Goal: Information Seeking & Learning: Learn about a topic

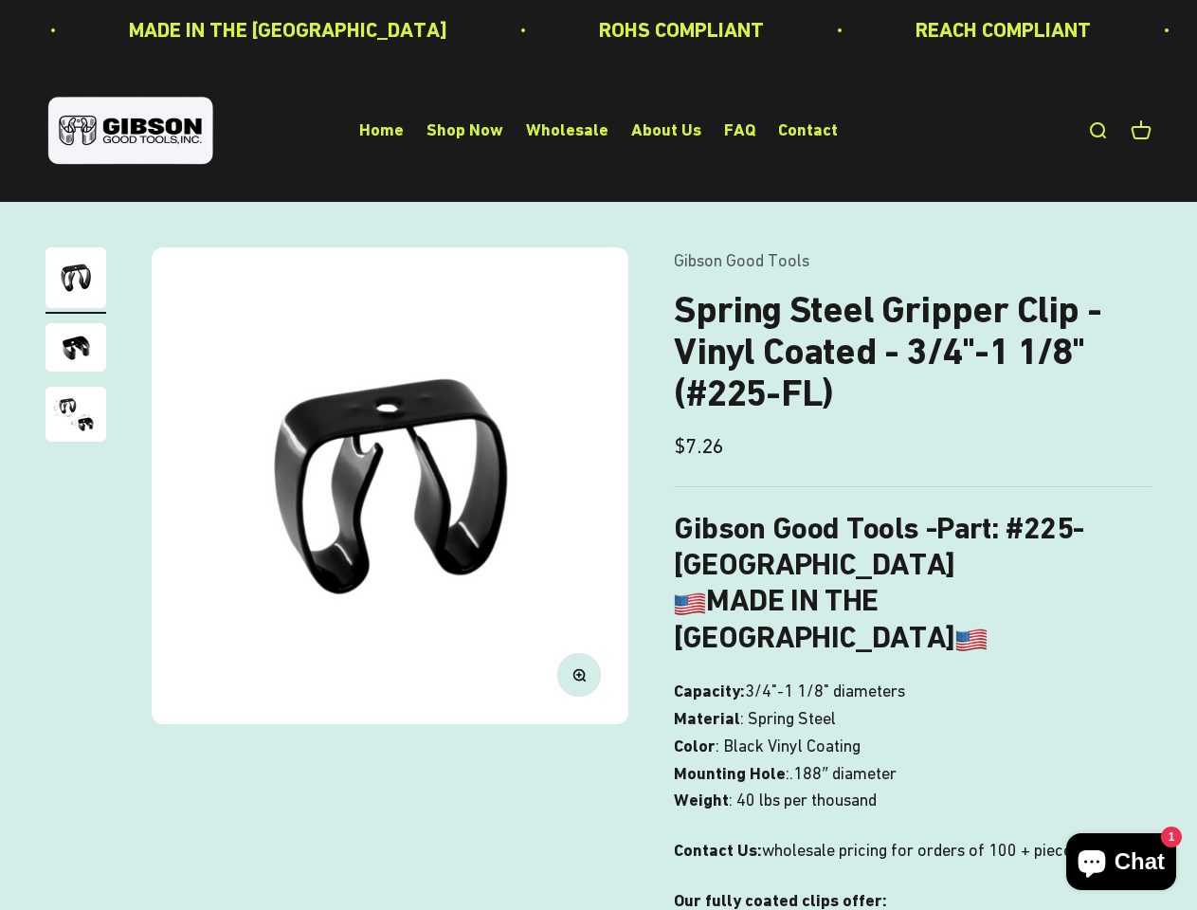
click at [598, 455] on img at bounding box center [390, 485] width 477 height 477
click at [389, 485] on img at bounding box center [390, 485] width 477 height 477
click at [579, 675] on icon "button" at bounding box center [578, 674] width 5 height 5
click at [76, 281] on img "Go to item 1" at bounding box center [75, 277] width 61 height 61
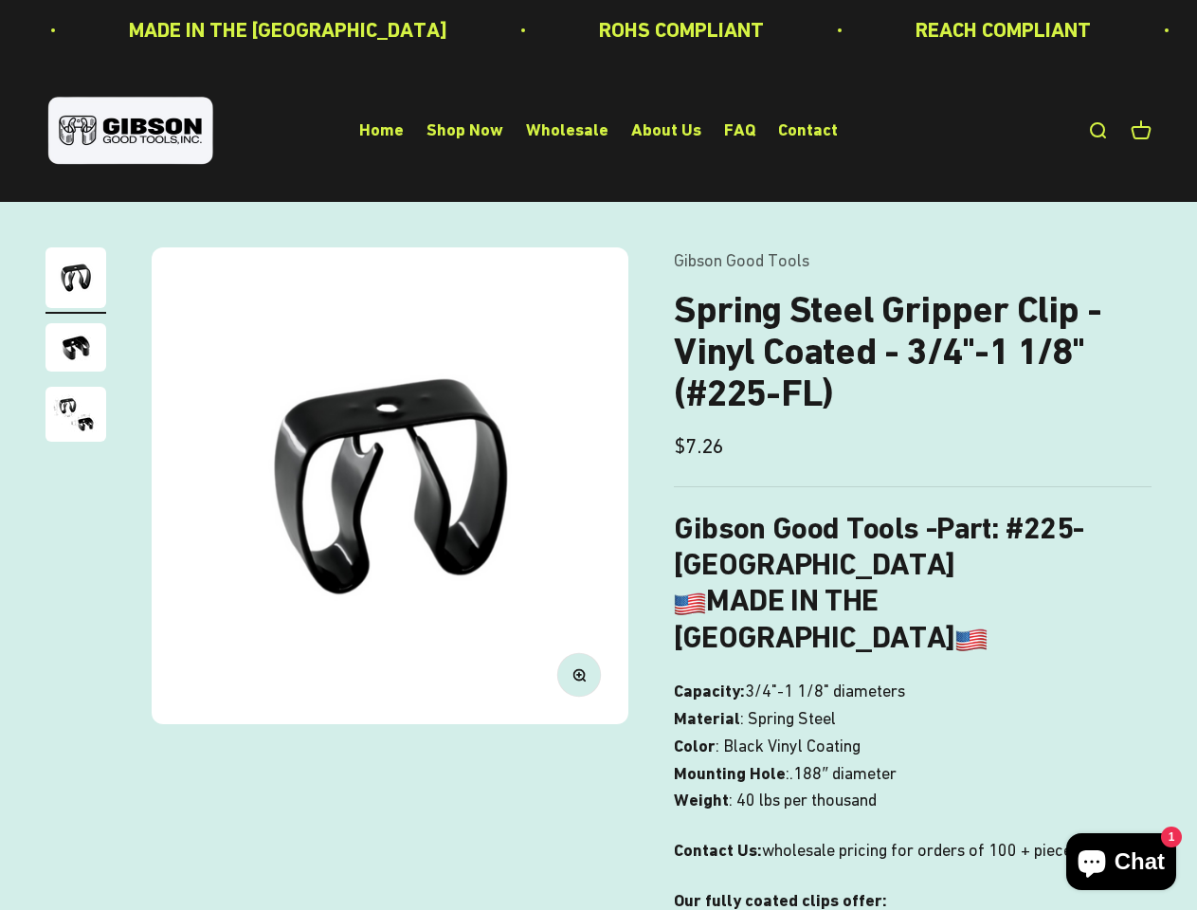
click at [76, 350] on img "Go to item 2" at bounding box center [75, 347] width 61 height 48
click at [76, 417] on img "Go to item 3" at bounding box center [75, 414] width 61 height 55
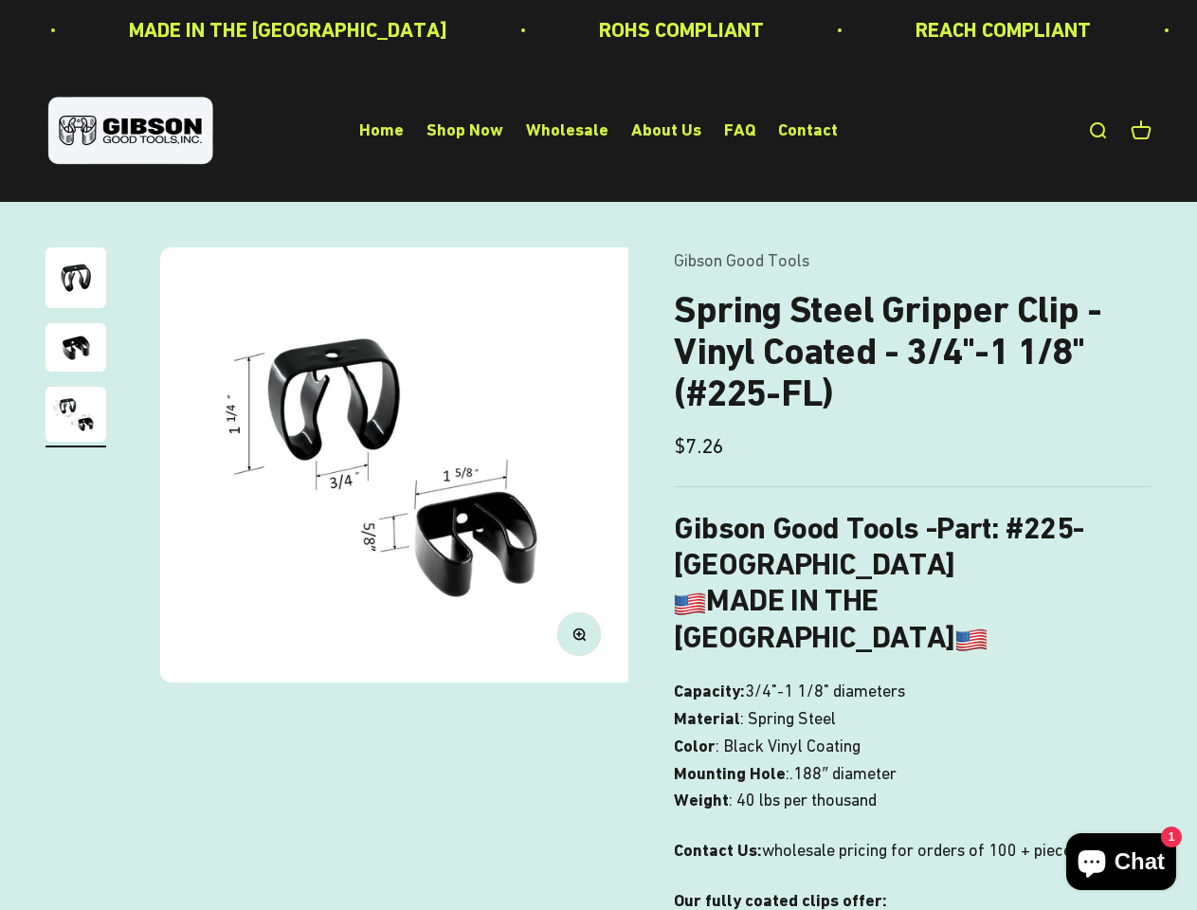
scroll to position [0, 976]
